Goal: Find specific fact: Find specific fact

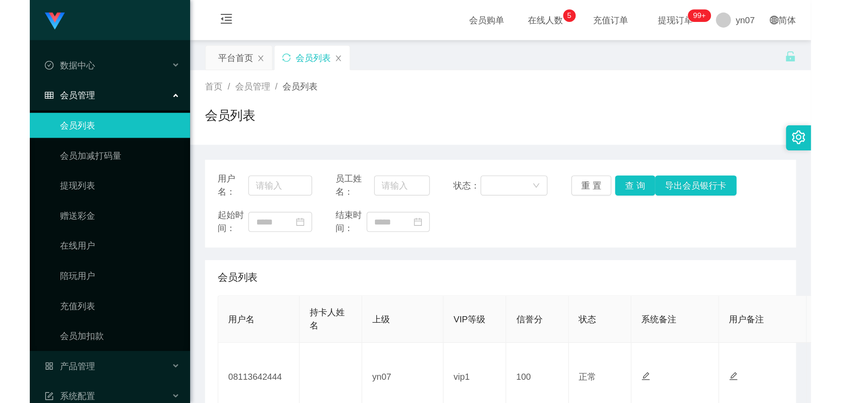
scroll to position [175, 0]
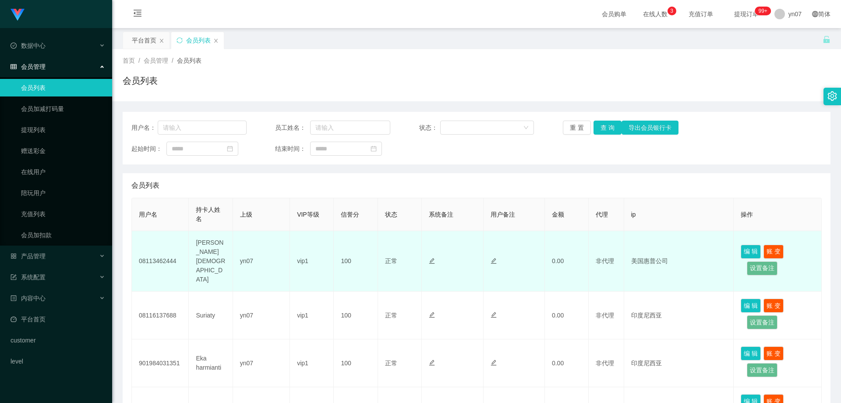
click at [168, 258] on td "08113462444" at bounding box center [160, 261] width 57 height 60
click at [612, 257] on span "非代理" at bounding box center [605, 260] width 18 height 7
click at [164, 254] on td "08113462444" at bounding box center [160, 261] width 57 height 60
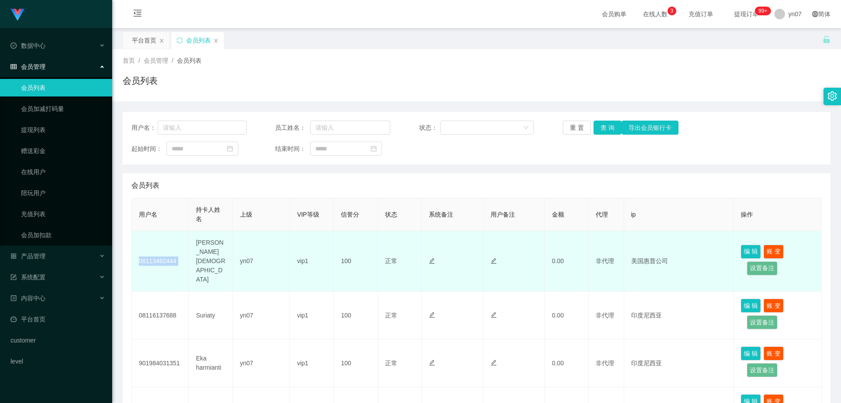
click at [164, 254] on td "08113462444" at bounding box center [160, 261] width 57 height 60
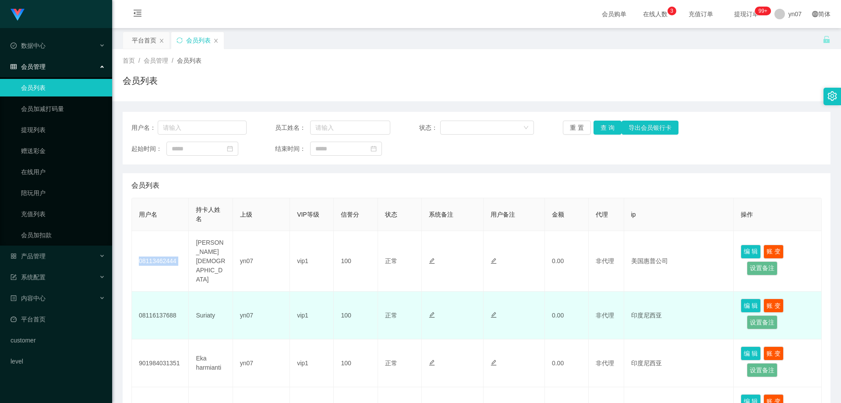
copy td "08113462444"
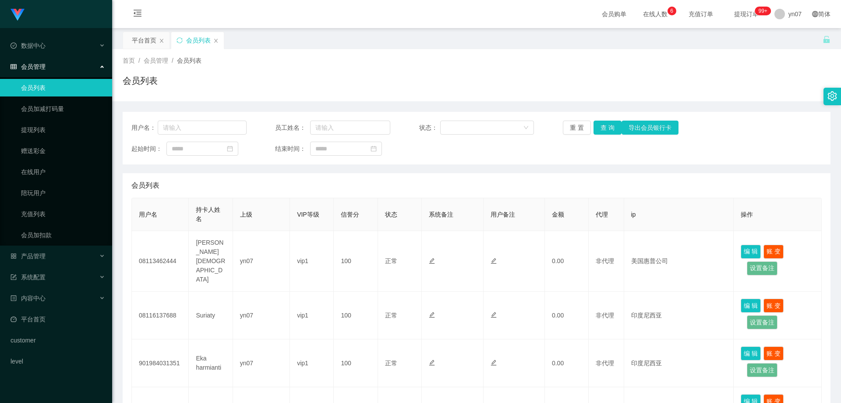
scroll to position [88, 0]
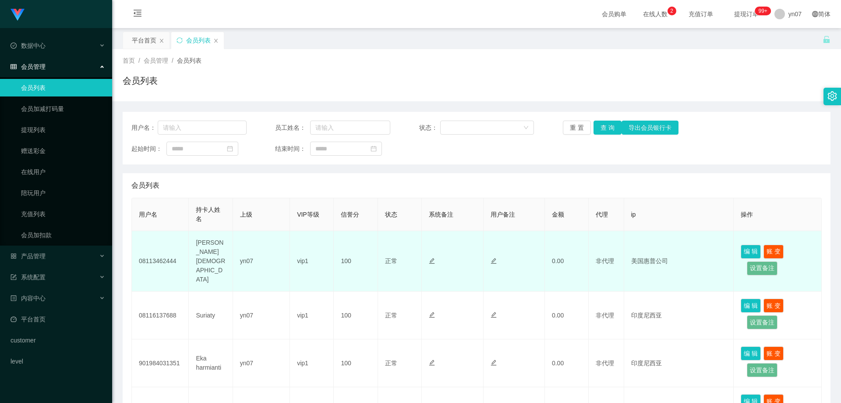
drag, startPoint x: 107, startPoint y: 12, endPoint x: 166, endPoint y: 257, distance: 252.0
click at [166, 257] on td "08113462444" at bounding box center [160, 261] width 57 height 60
copy td "08113462444"
click at [169, 258] on td "08113462444" at bounding box center [160, 261] width 57 height 60
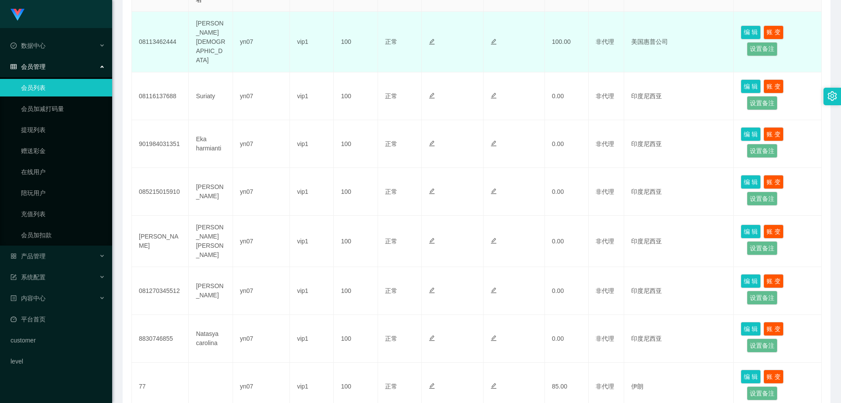
scroll to position [88, 0]
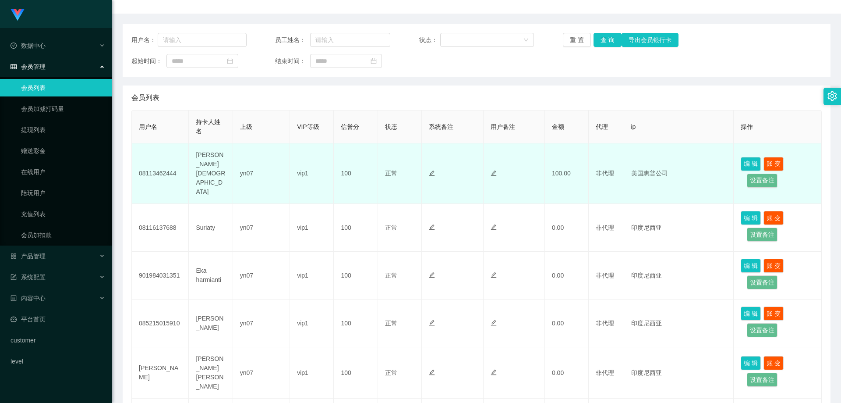
click at [164, 167] on td "08113462444" at bounding box center [160, 173] width 57 height 60
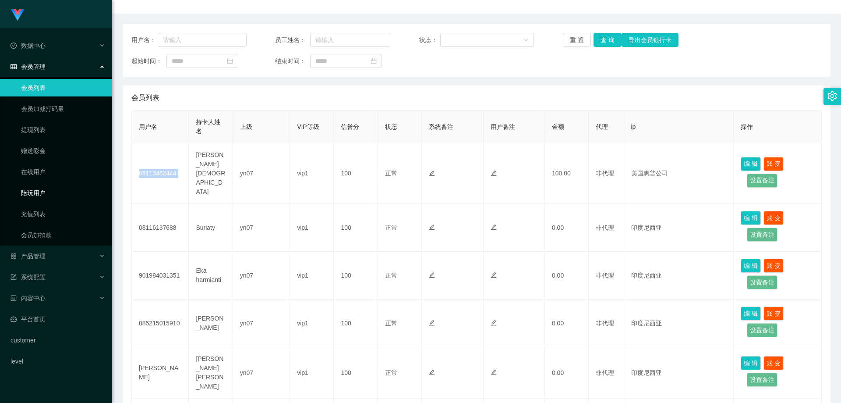
copy td "08113462444"
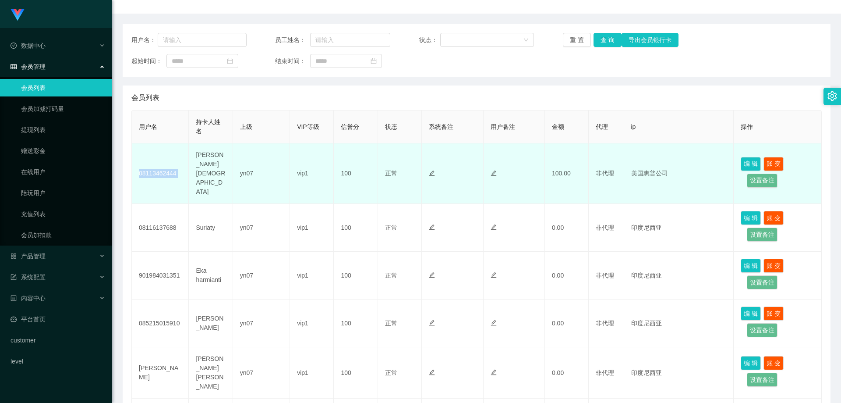
click at [155, 170] on td "08113462444" at bounding box center [160, 173] width 57 height 60
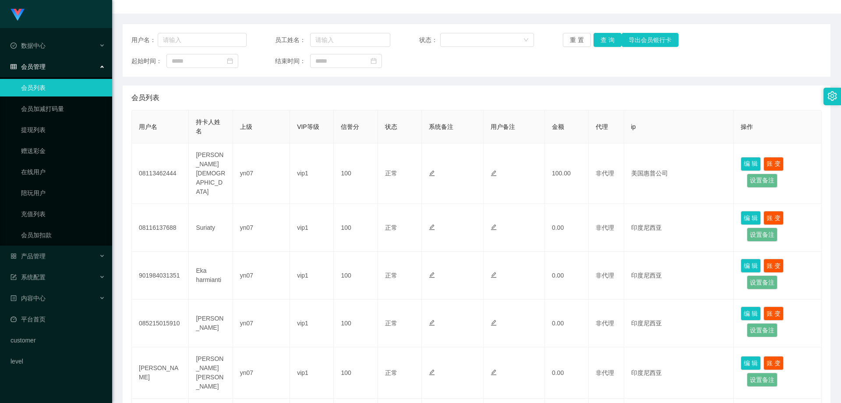
scroll to position [0, 0]
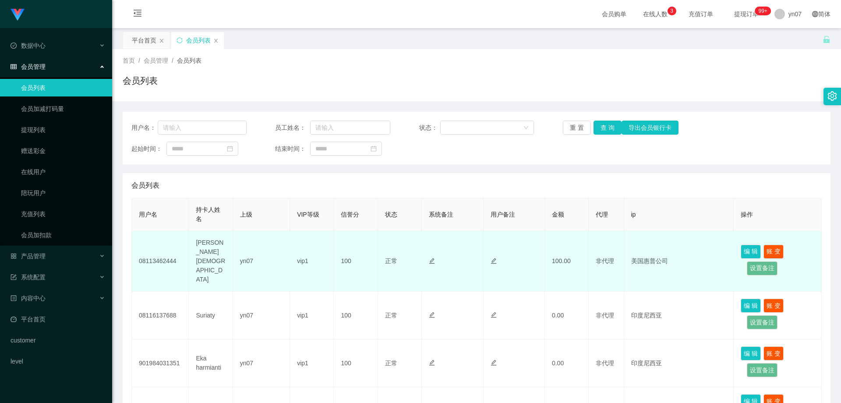
click at [162, 255] on td "08113462444" at bounding box center [160, 261] width 57 height 60
copy td "08113462444"
click at [168, 257] on td "08113462444" at bounding box center [160, 261] width 57 height 60
